Goal: Information Seeking & Learning: Learn about a topic

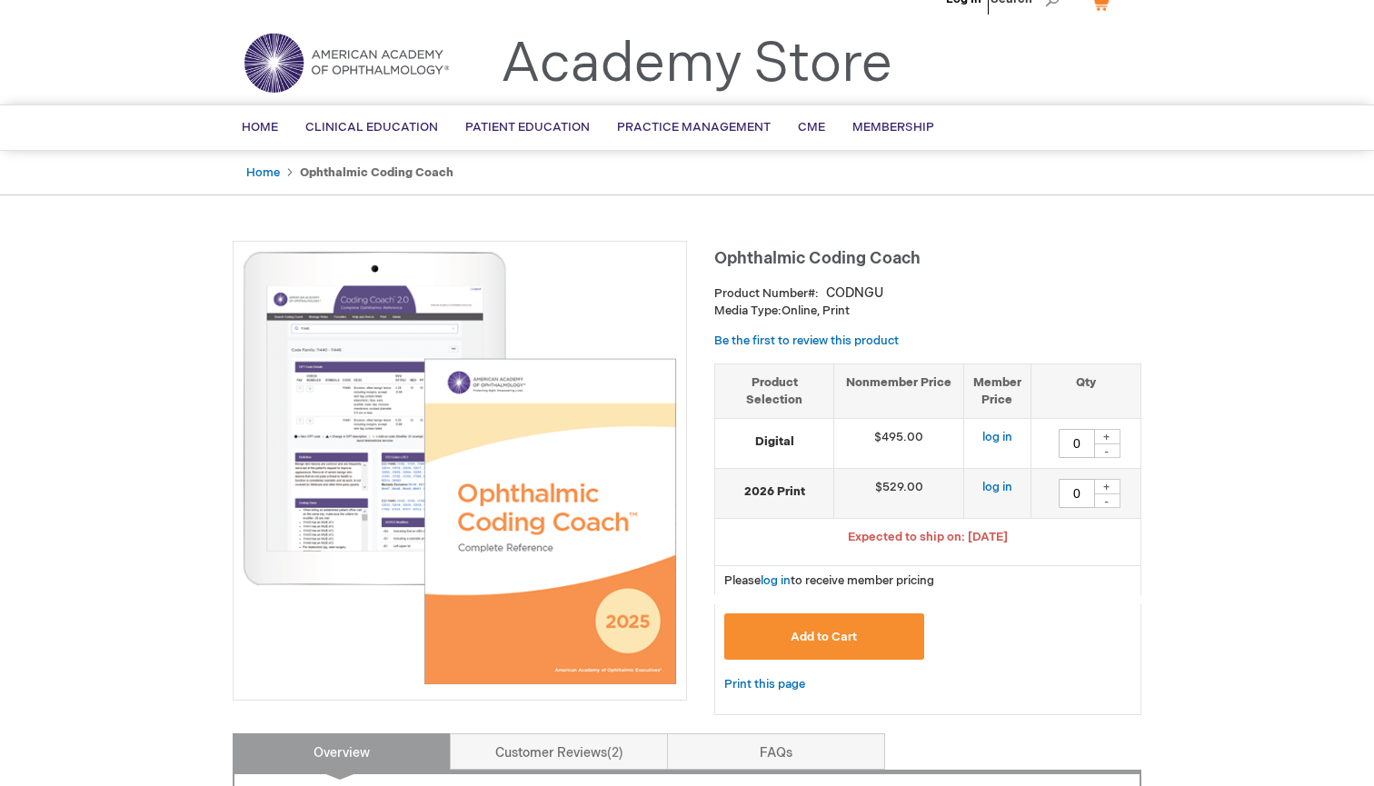
scroll to position [28, 0]
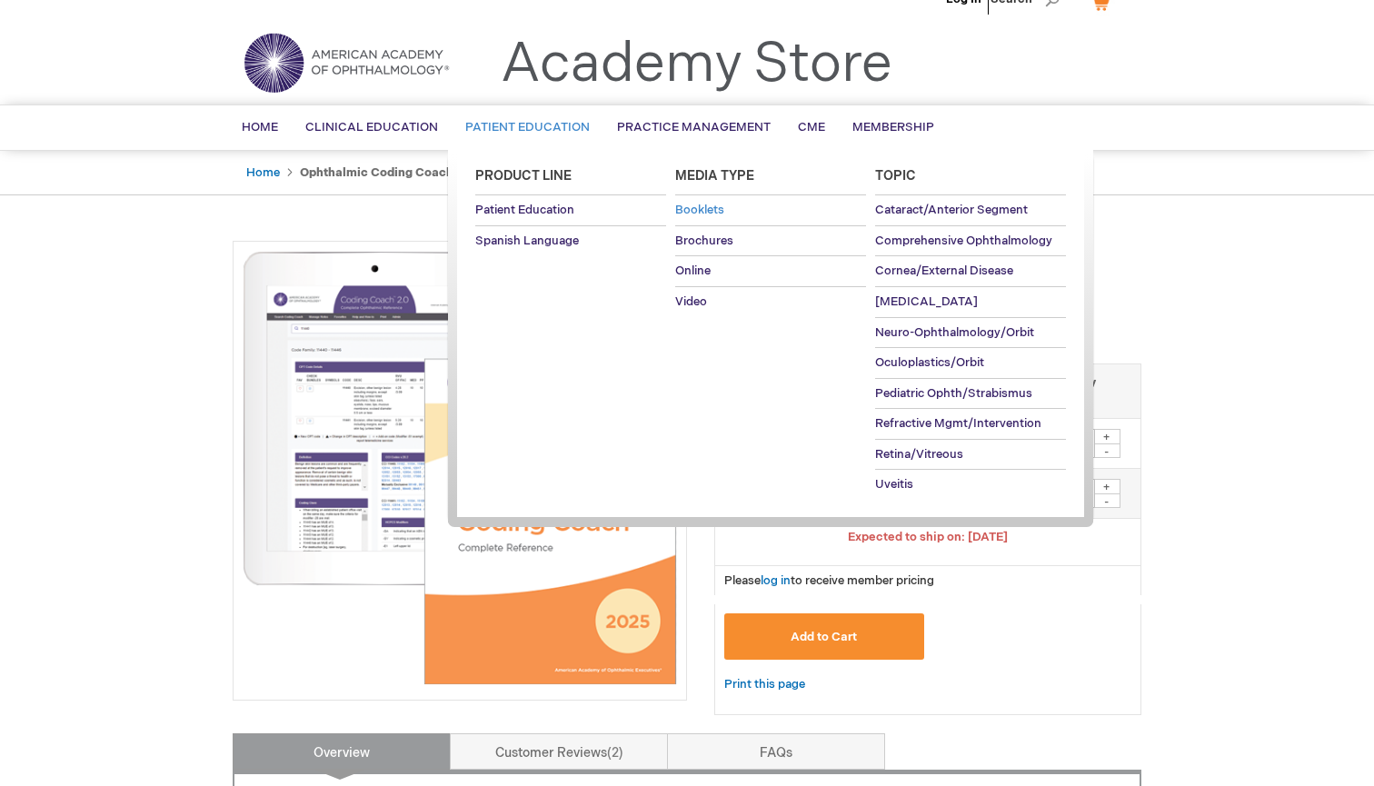
click at [715, 212] on span "Booklets" at bounding box center [699, 210] width 49 height 15
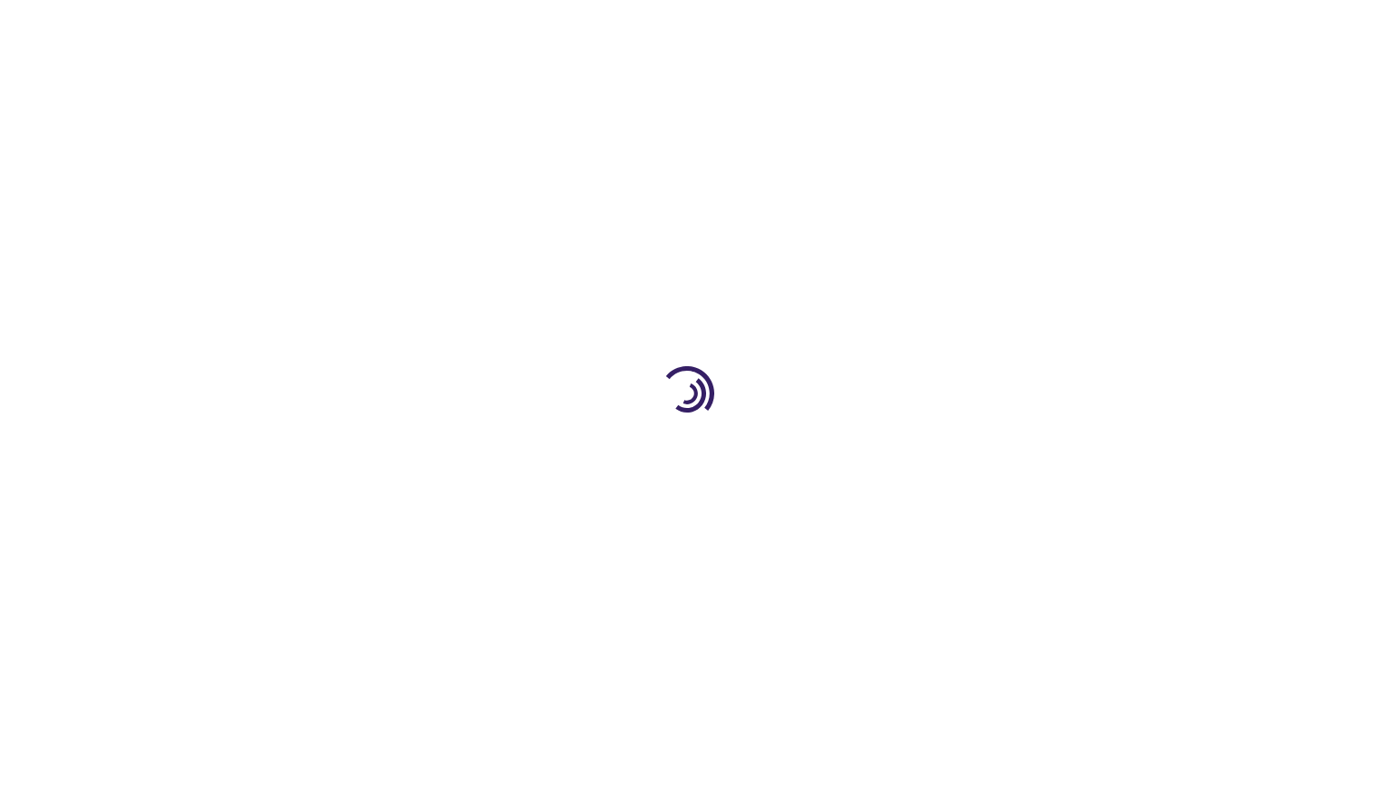
scroll to position [28, 0]
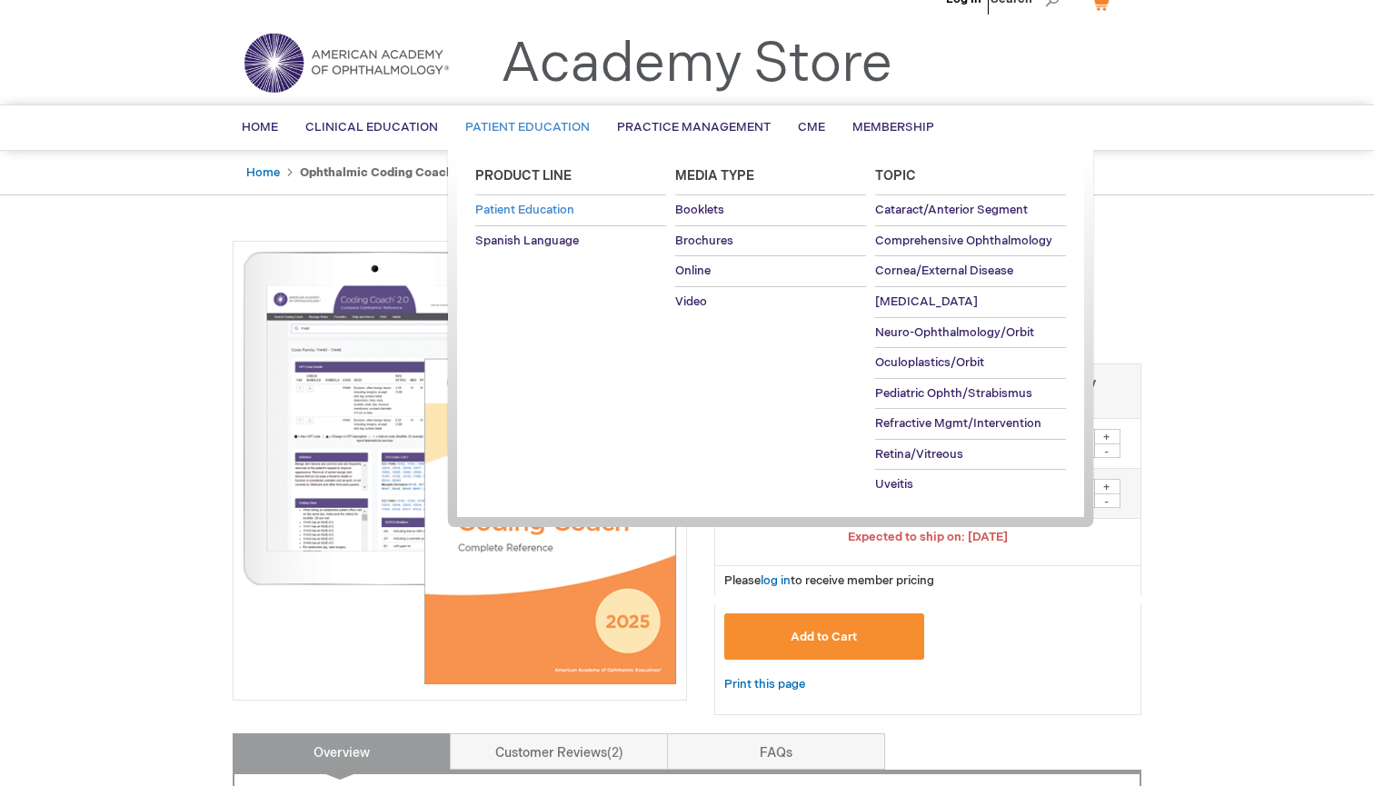
click at [560, 210] on span "Patient Education" at bounding box center [524, 210] width 99 height 15
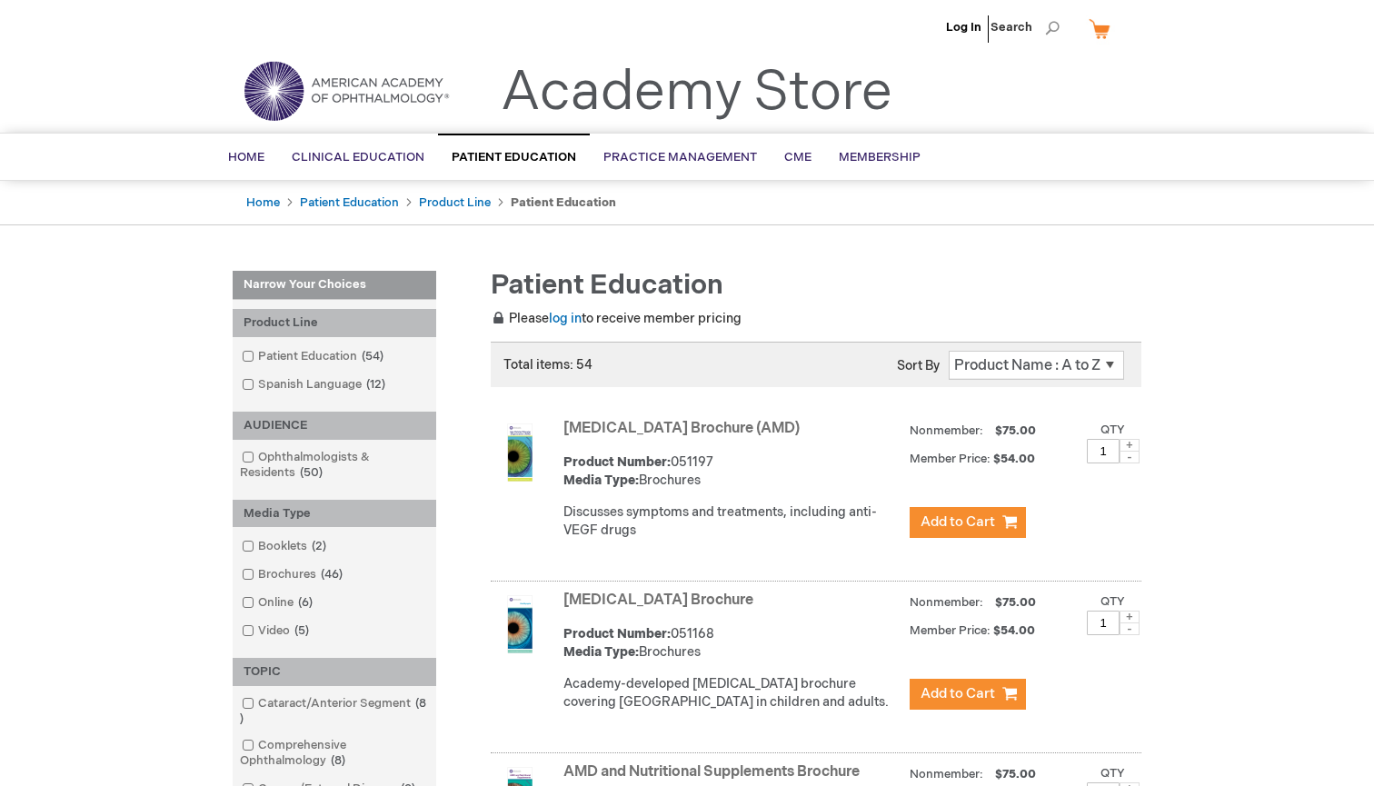
click at [639, 427] on link "[MEDICAL_DATA] Brochure (AMD)" at bounding box center [682, 428] width 236 height 17
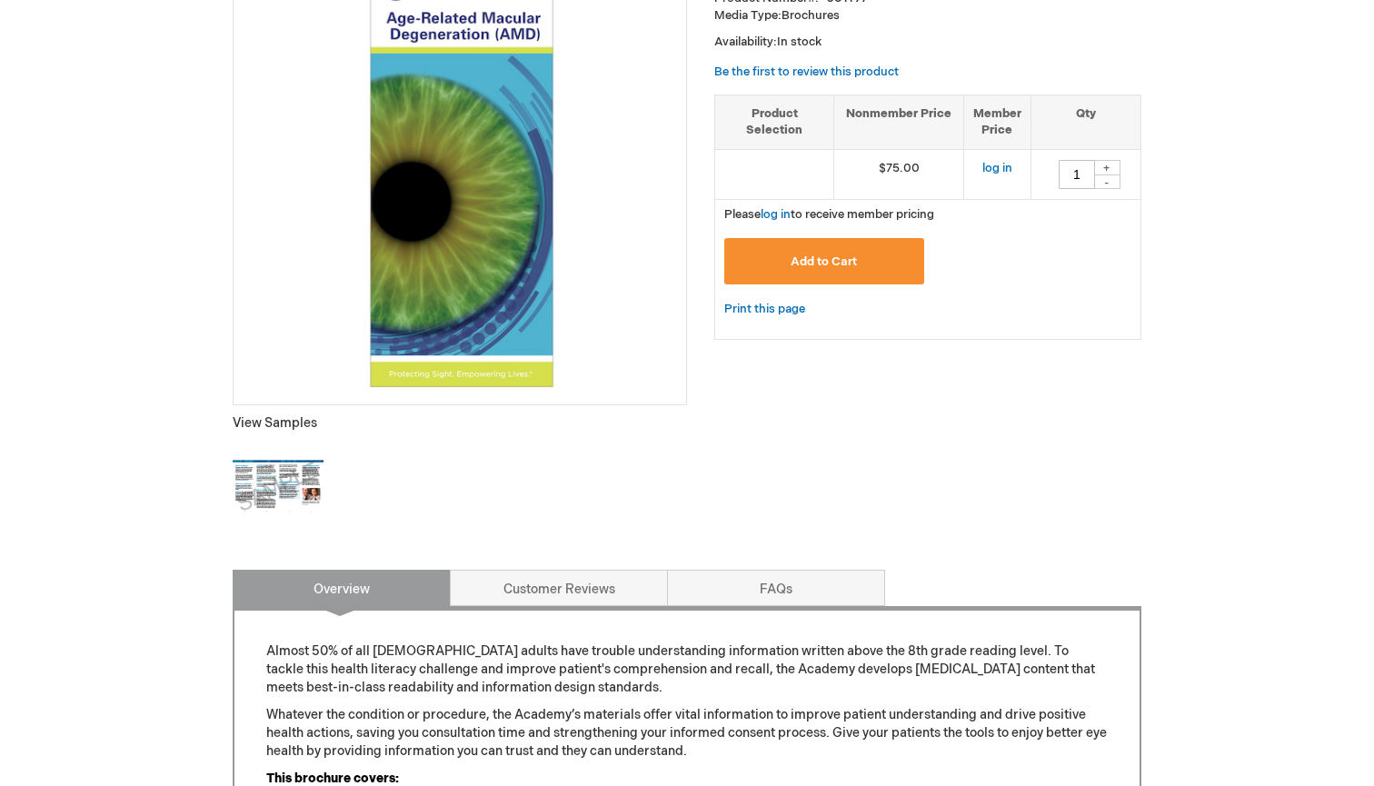
scroll to position [334, 0]
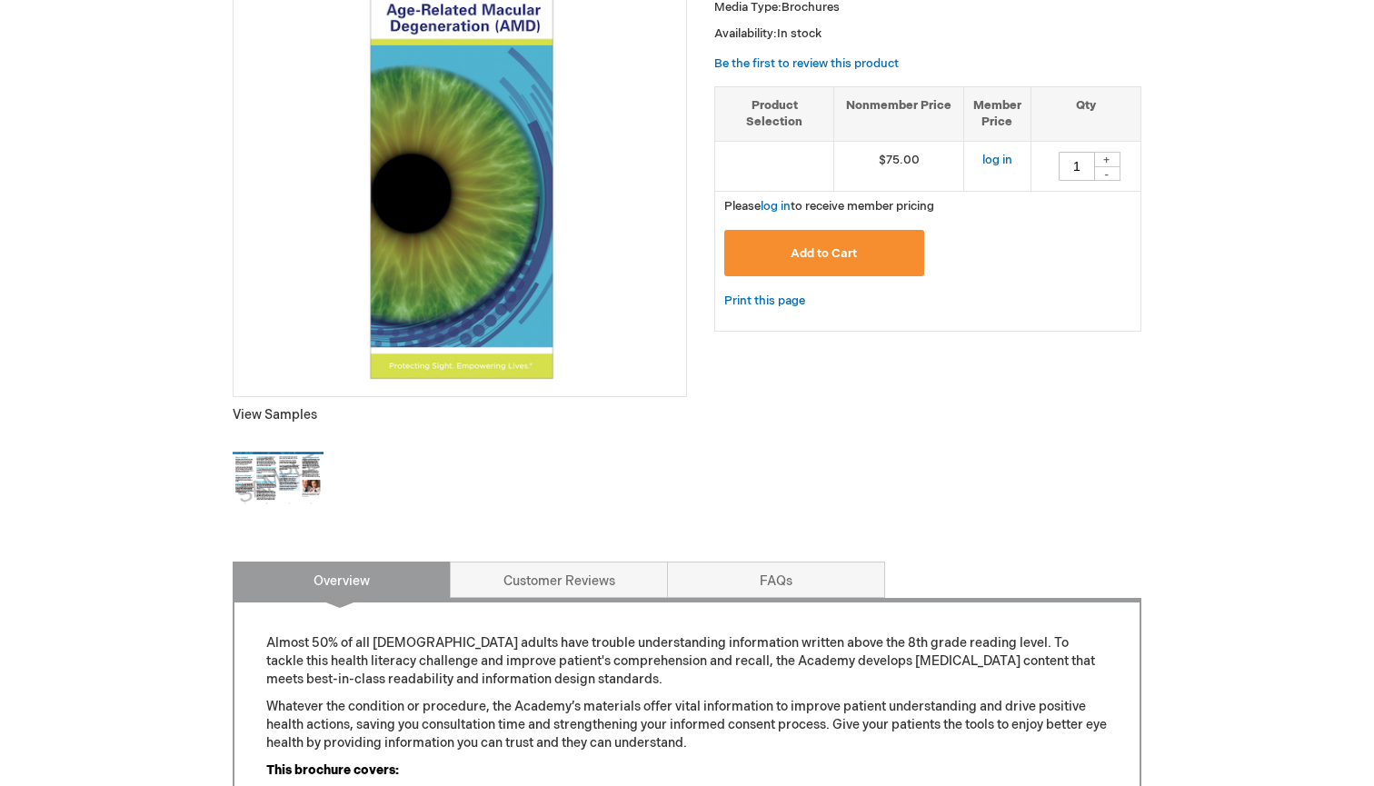
click at [293, 467] on img at bounding box center [278, 479] width 91 height 91
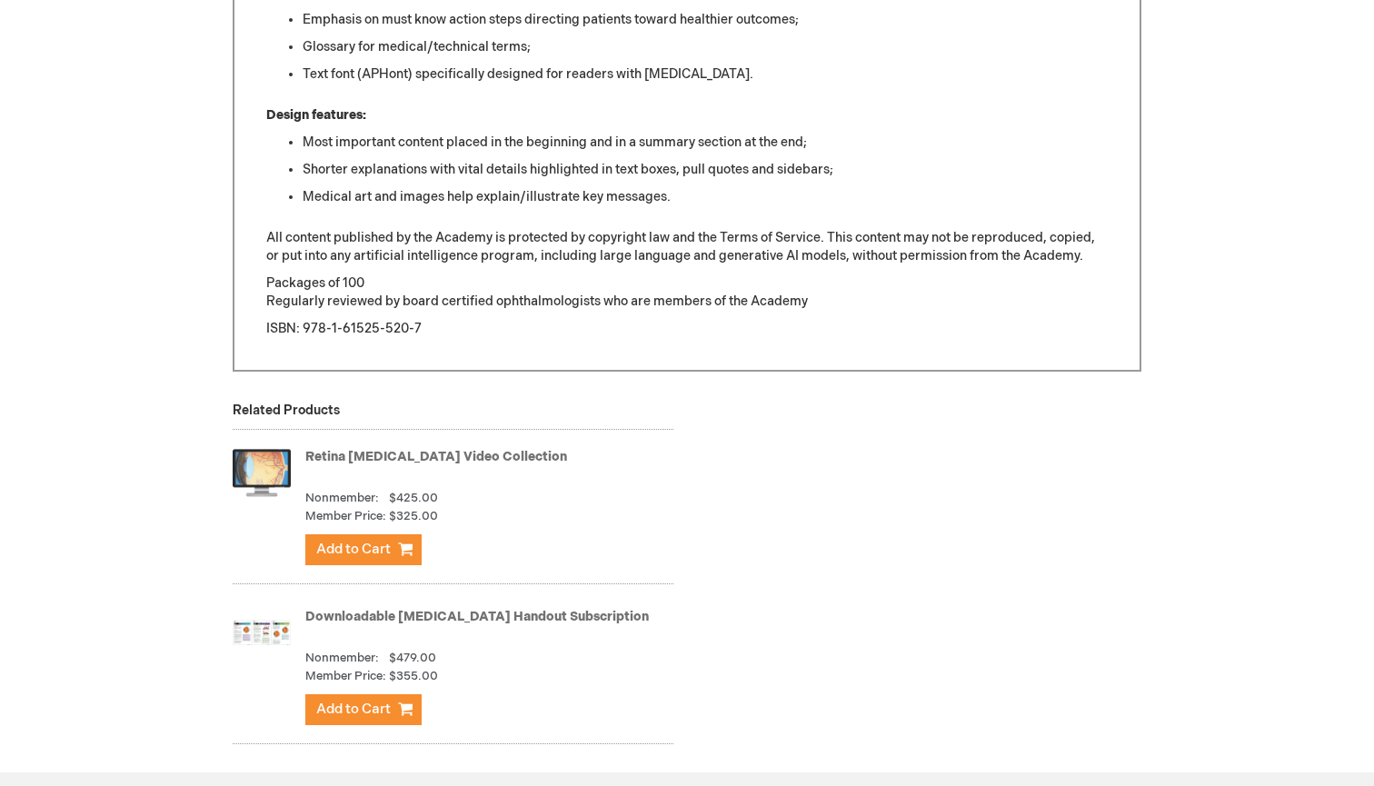
scroll to position [1325, 0]
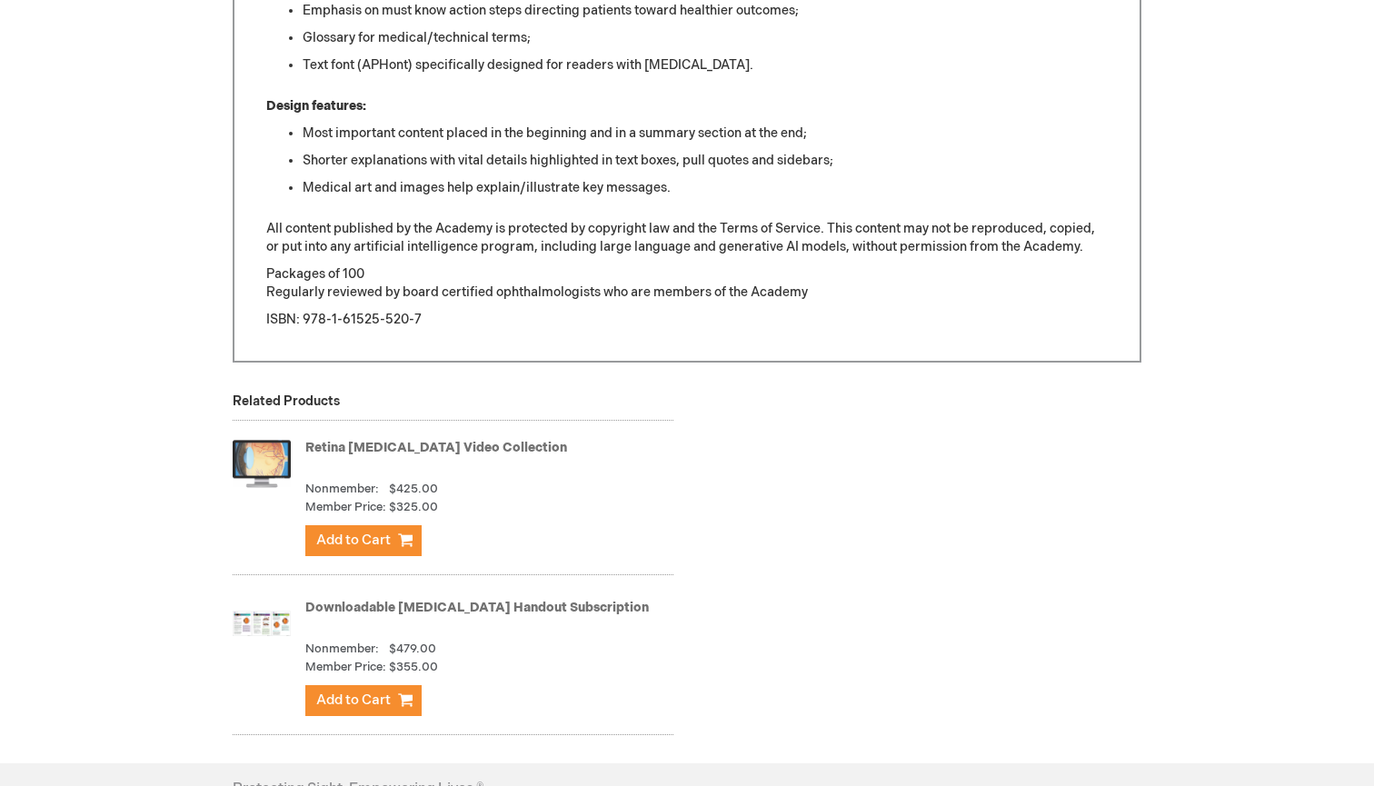
click at [388, 607] on link "Downloadable [MEDICAL_DATA] Handout Subscription" at bounding box center [477, 607] width 344 height 15
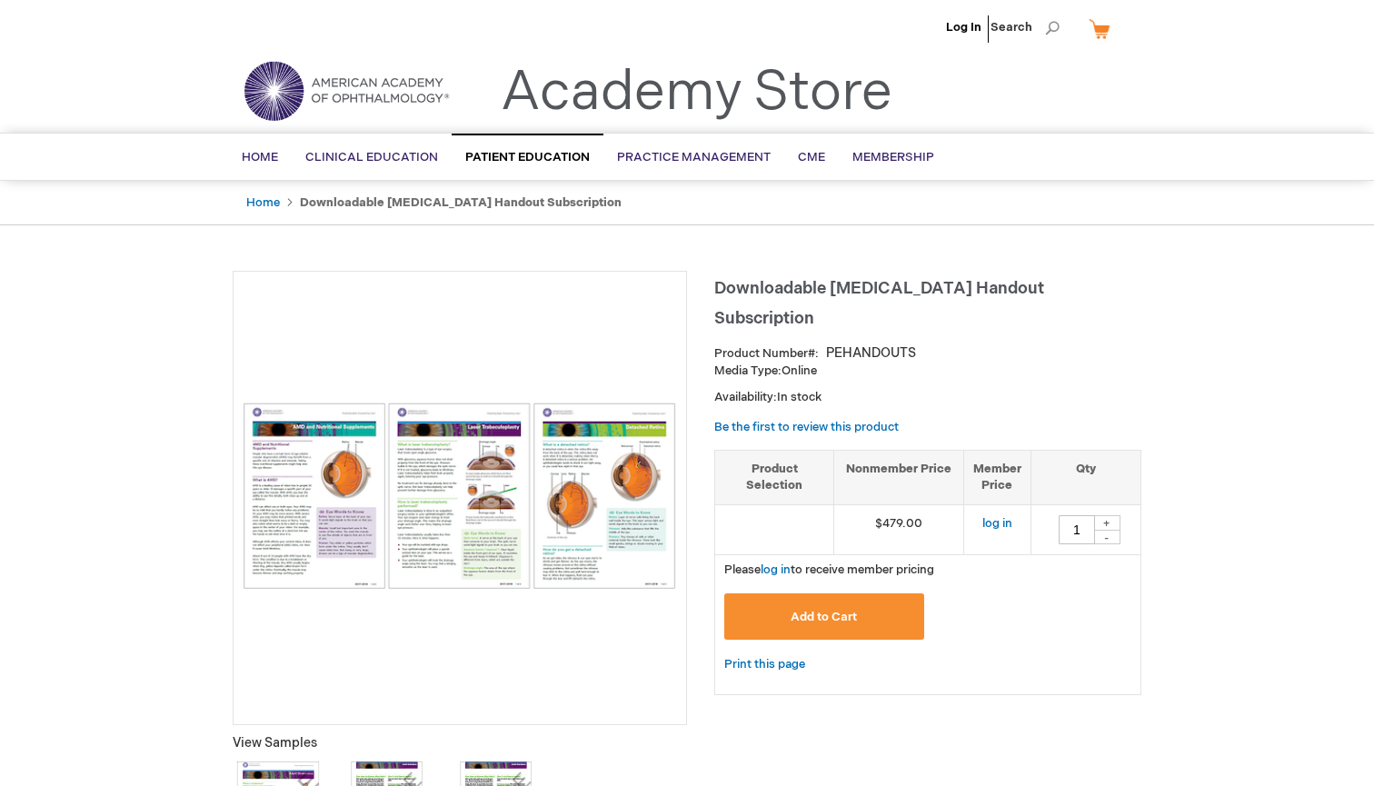
click at [344, 485] on img at bounding box center [460, 496] width 435 height 186
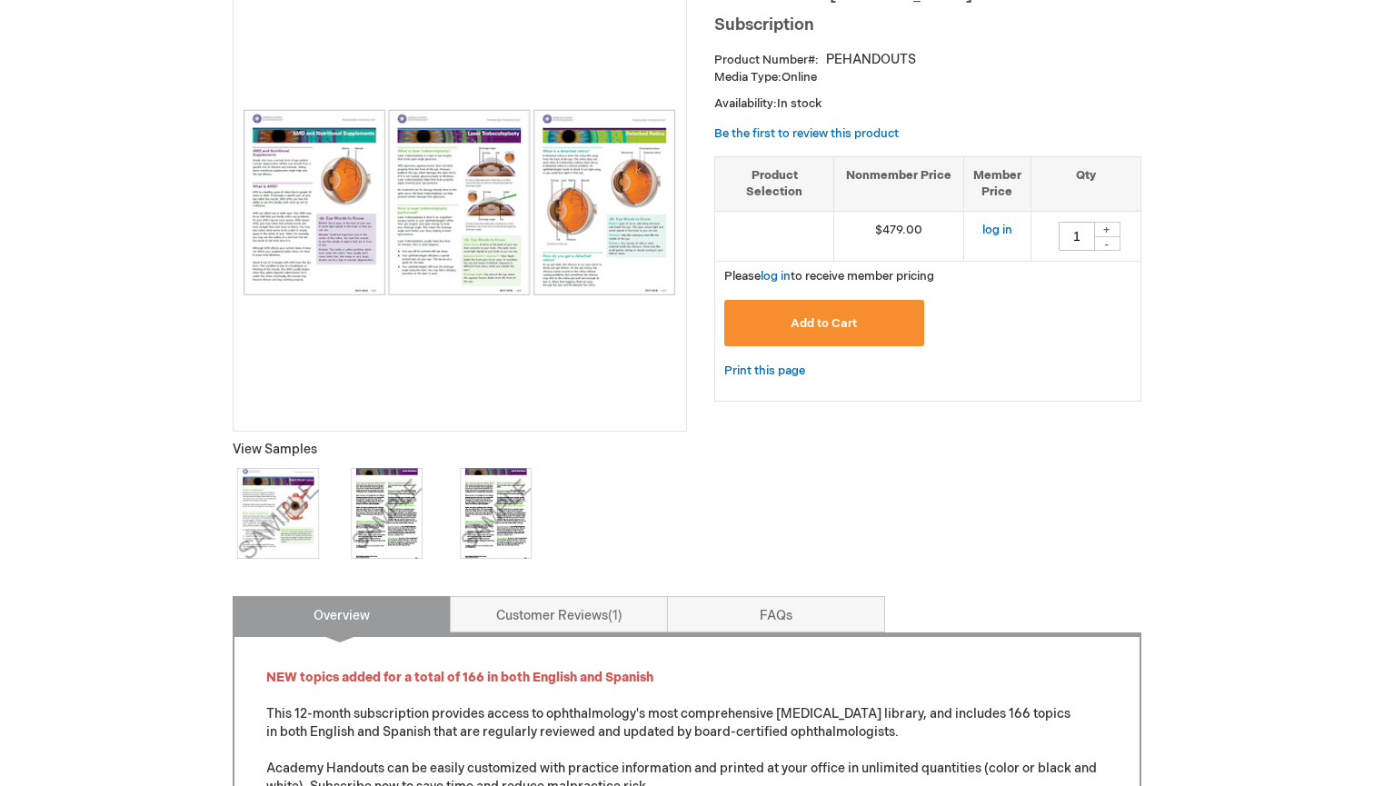
scroll to position [298, 0]
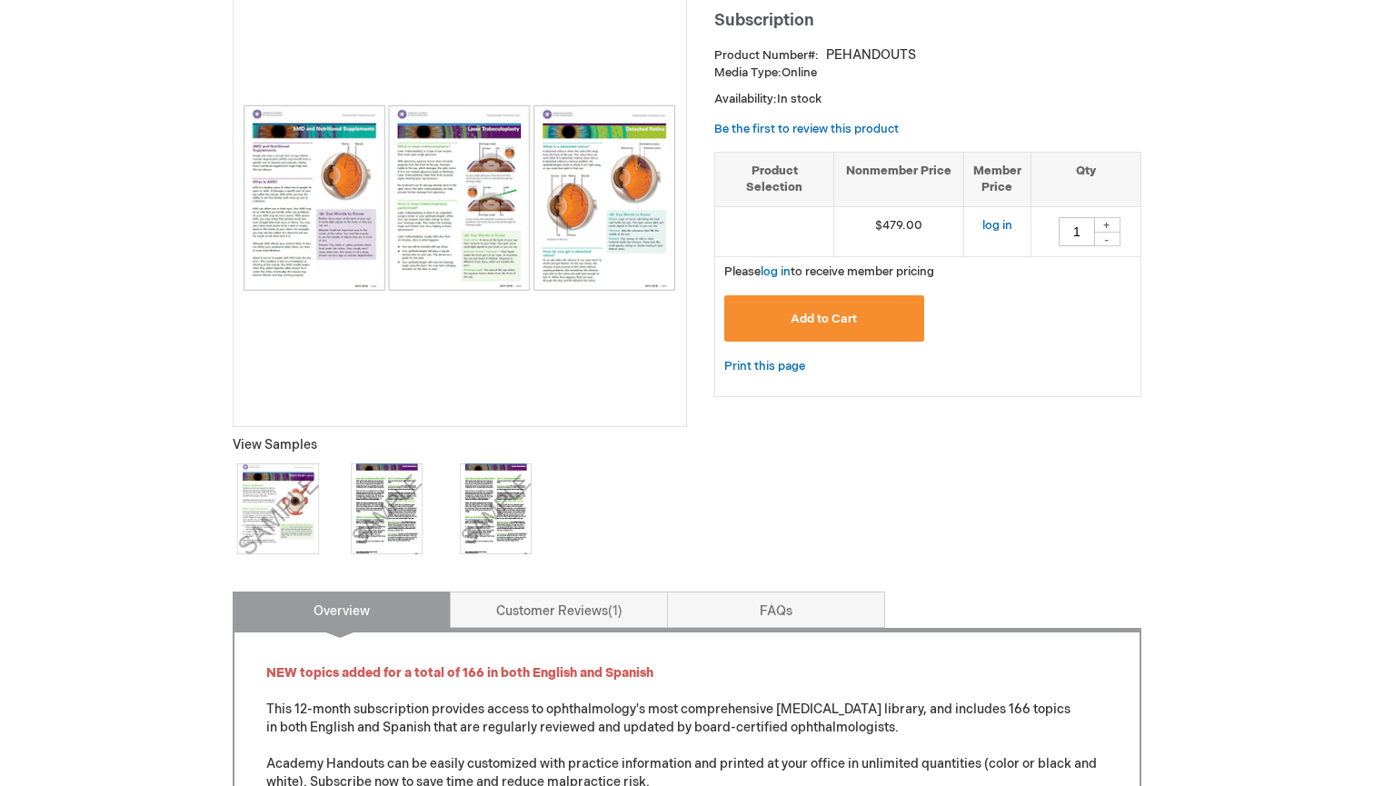
click at [289, 514] on img at bounding box center [278, 509] width 91 height 91
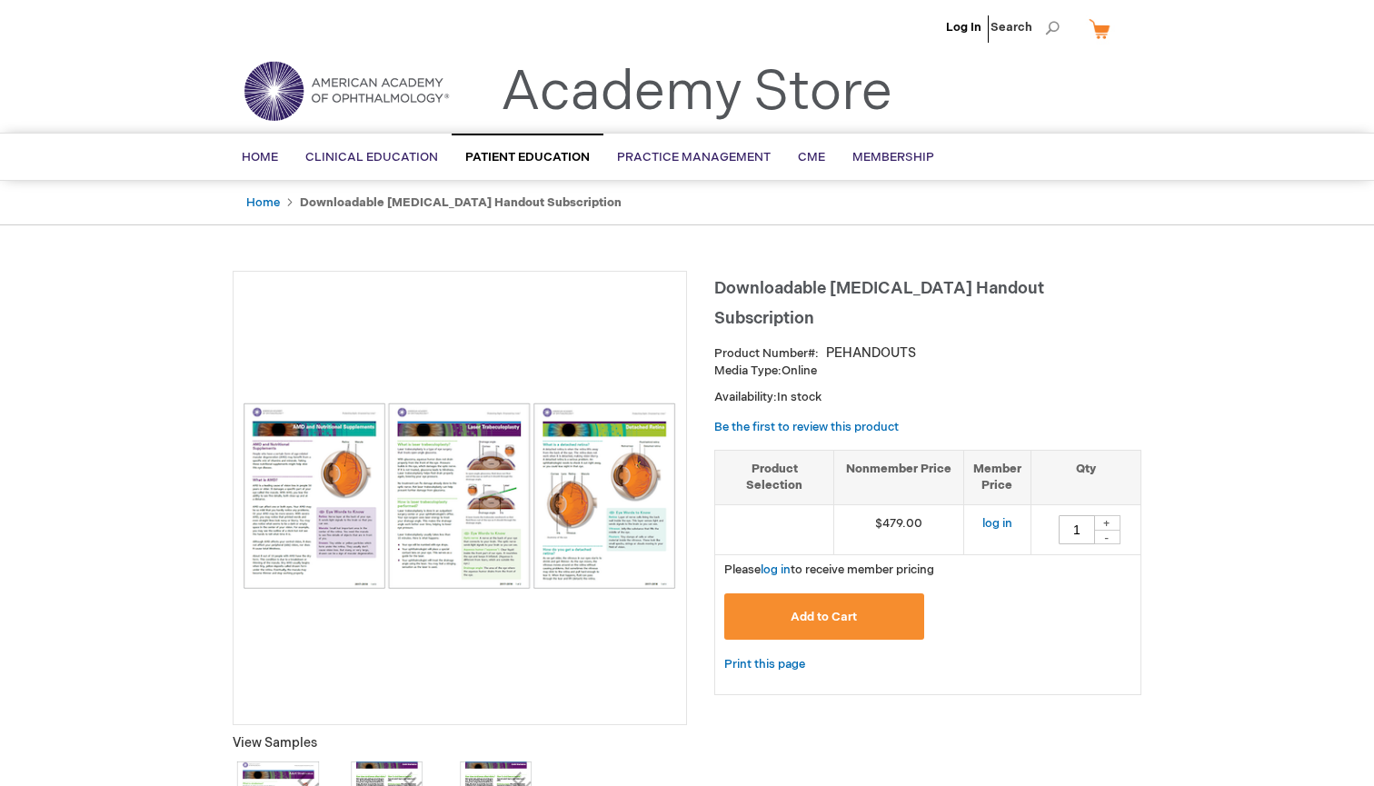
scroll to position [0, 0]
